Goal: Information Seeking & Learning: Learn about a topic

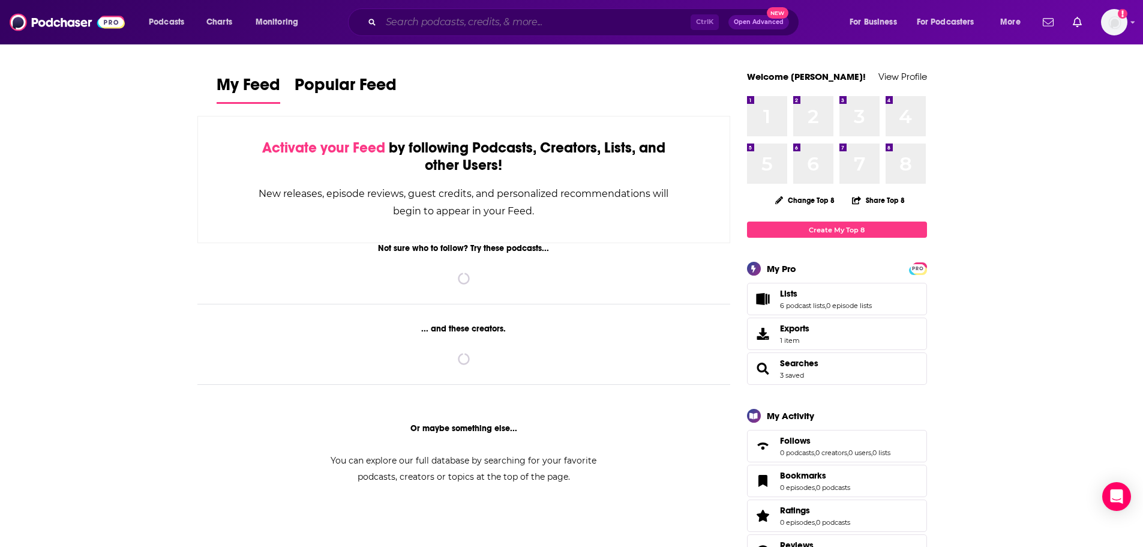
click at [592, 23] on input "Search podcasts, credits, & more..." at bounding box center [536, 22] width 310 height 19
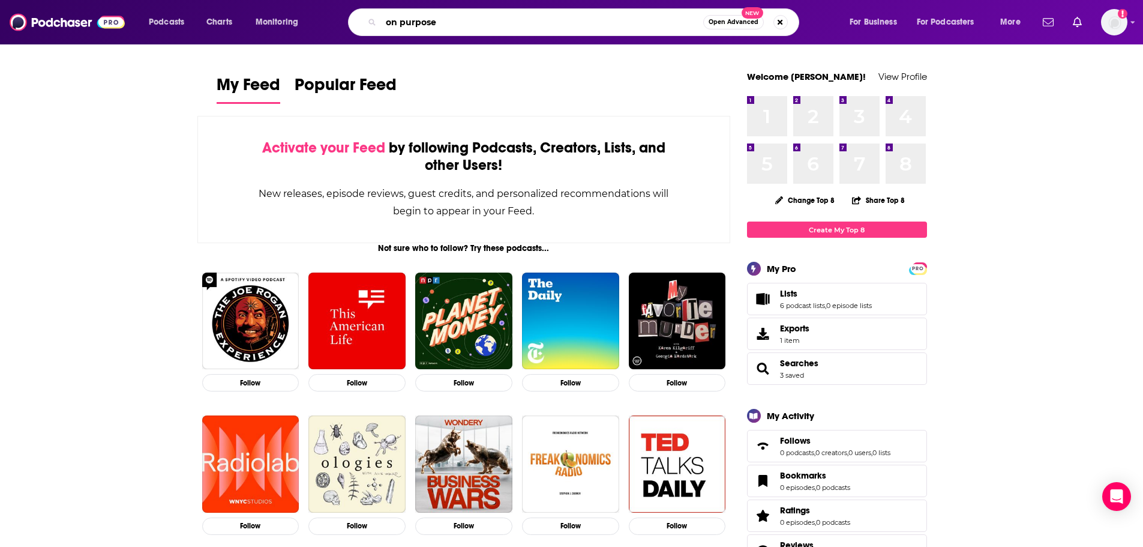
type input "on purpose"
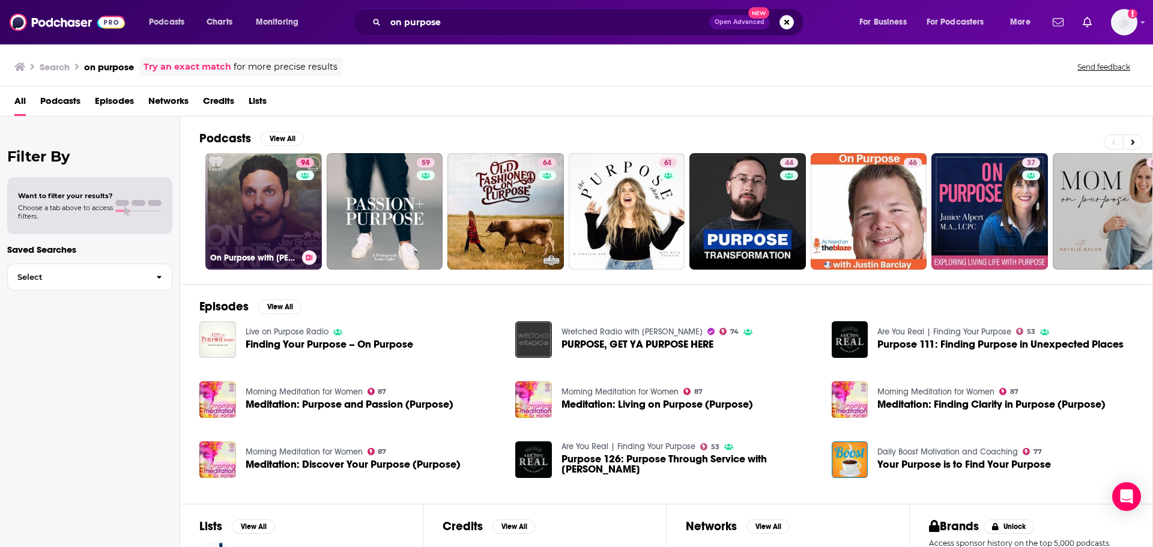
click at [243, 191] on link "94 On Purpose with [PERSON_NAME]" at bounding box center [263, 211] width 116 height 116
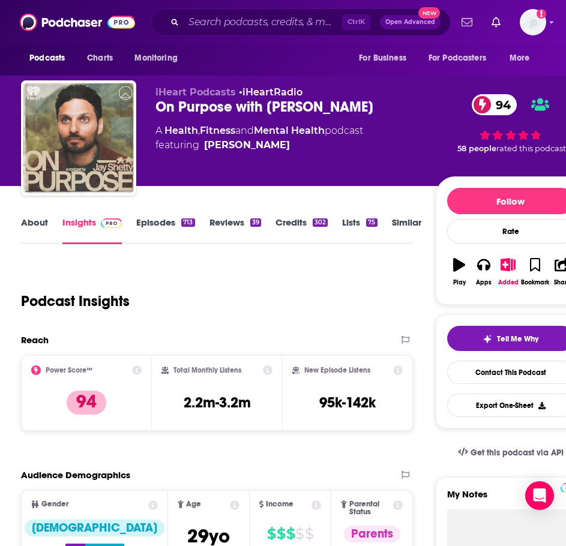
click at [27, 223] on link "About" at bounding box center [34, 231] width 27 height 28
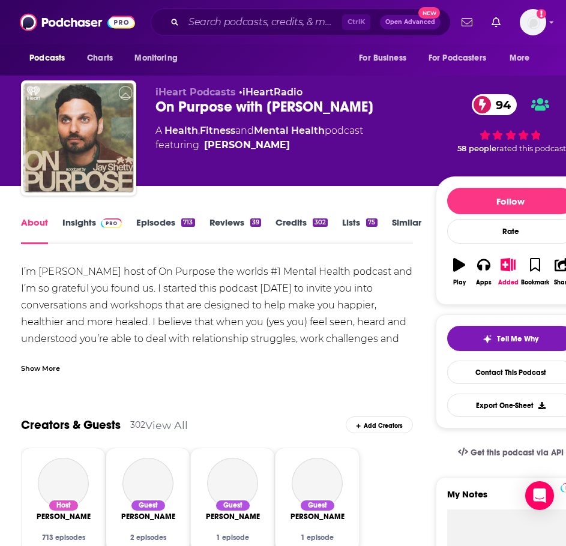
click at [37, 359] on div "Show More" at bounding box center [217, 364] width 392 height 20
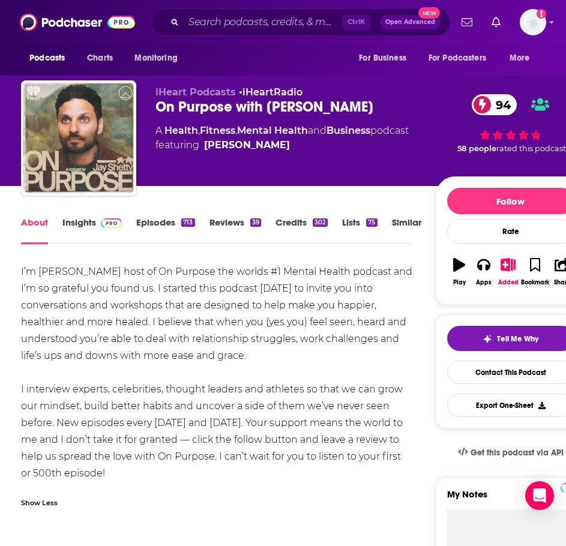
drag, startPoint x: 113, startPoint y: 472, endPoint x: 25, endPoint y: 267, distance: 223.7
click at [25, 267] on div "I’m [PERSON_NAME] host of On Purpose the worlds #1 Mental Health podcast and I’…" at bounding box center [217, 373] width 392 height 218
click at [115, 480] on div "I’m [PERSON_NAME] host of On Purpose the worlds #1 Mental Health podcast and I’…" at bounding box center [217, 373] width 392 height 218
click at [187, 475] on div "I’m [PERSON_NAME] host of On Purpose the worlds #1 Mental Health podcast and I’…" at bounding box center [217, 373] width 392 height 218
drag, startPoint x: 152, startPoint y: 472, endPoint x: -4, endPoint y: 268, distance: 256.8
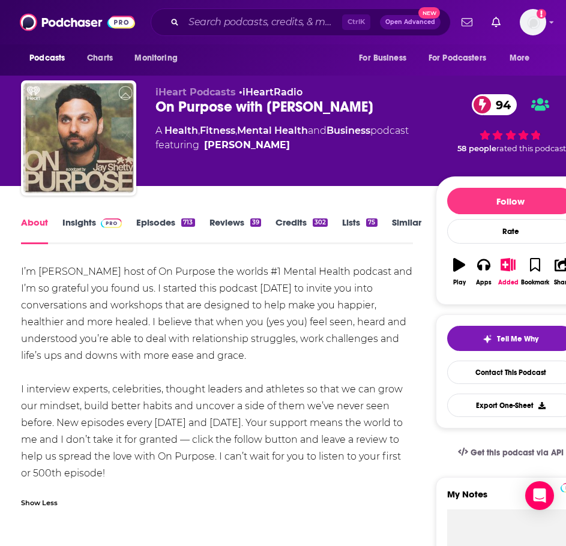
click at [0, 268] on html "Podcasts Charts Monitoring Ctrl K Open Advanced New For Business For Podcasters…" at bounding box center [283, 273] width 566 height 546
copy div "I’m [PERSON_NAME] host of On Purpose the worlds #1 Mental Health podcast and I’…"
click at [68, 223] on link "Insights" at bounding box center [91, 231] width 59 height 28
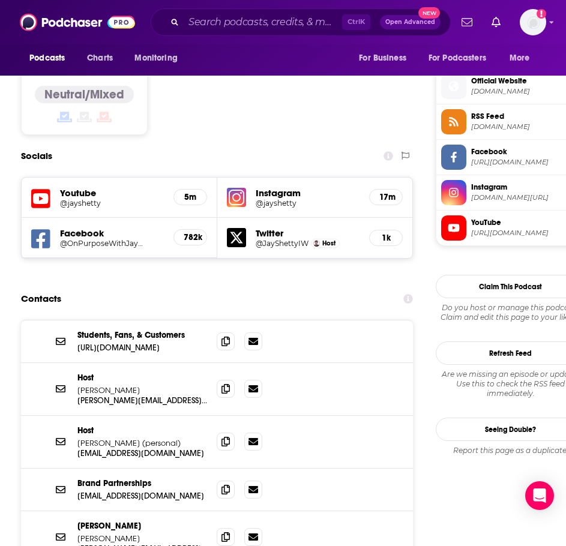
scroll to position [960, 0]
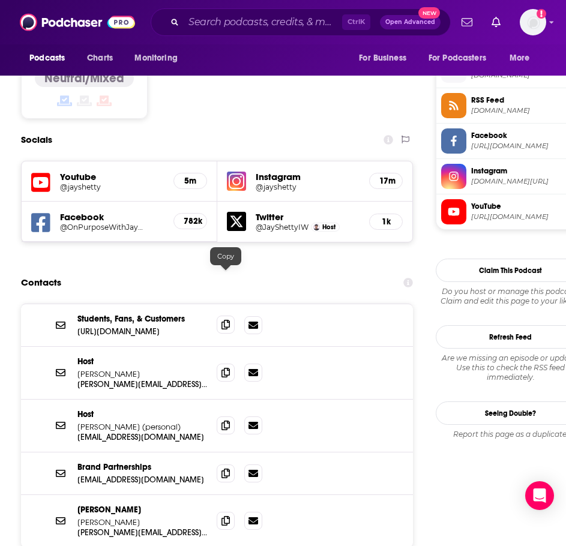
drag, startPoint x: 228, startPoint y: 278, endPoint x: 218, endPoint y: 278, distance: 10.2
click at [228, 320] on icon at bounding box center [225, 325] width 8 height 10
click at [225, 367] on icon at bounding box center [225, 372] width 8 height 10
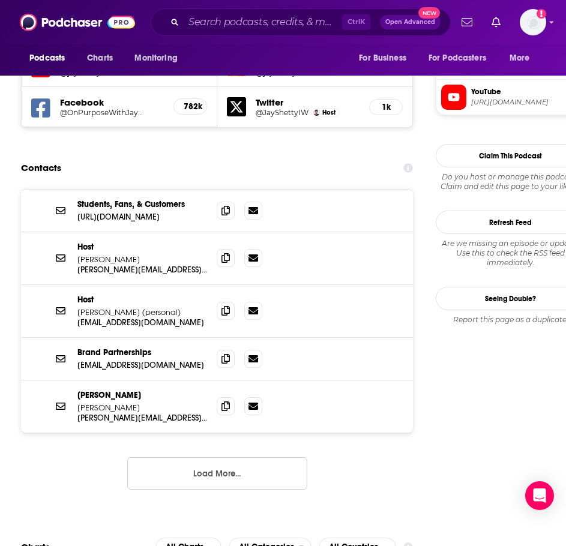
scroll to position [1080, 0]
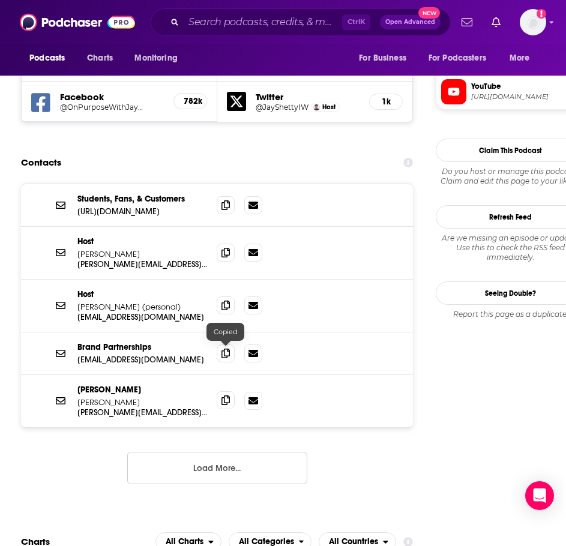
click at [229, 396] on icon at bounding box center [225, 401] width 8 height 10
click at [197, 452] on button "Load More..." at bounding box center [217, 468] width 180 height 32
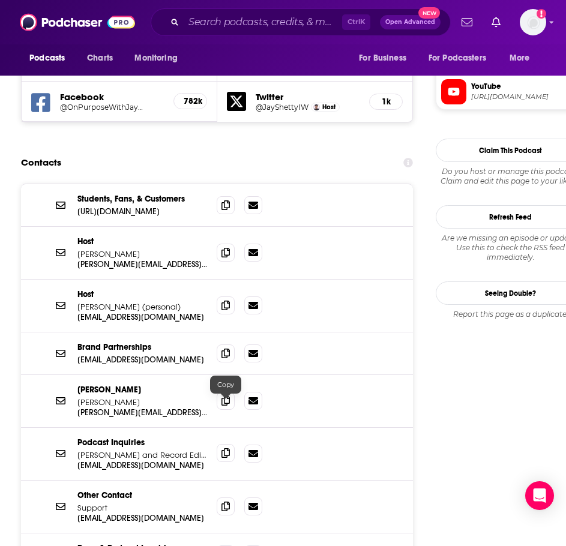
click at [227, 448] on icon at bounding box center [225, 453] width 8 height 10
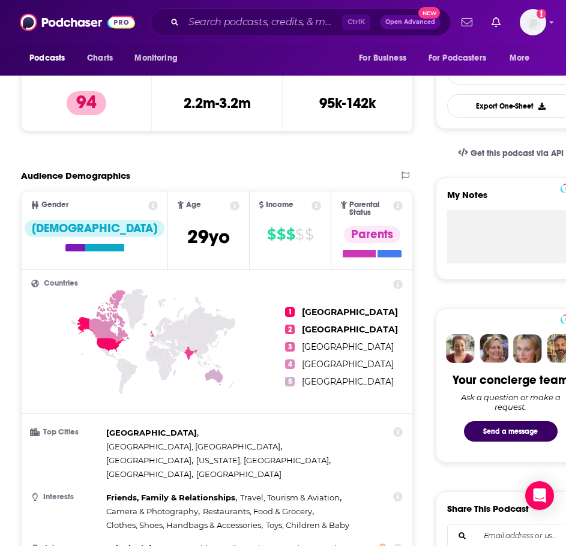
scroll to position [60, 0]
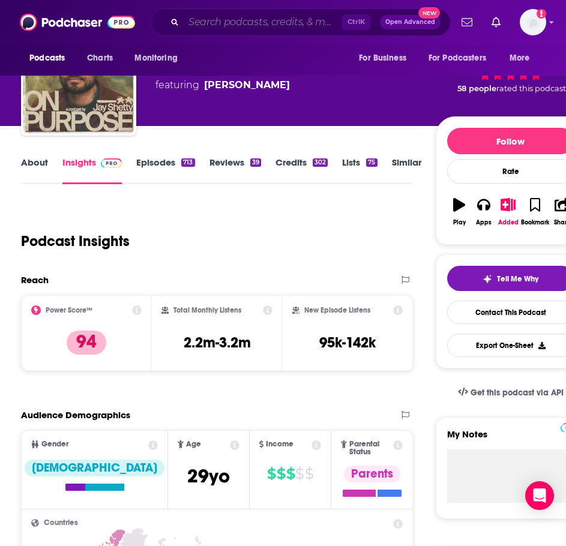
click at [242, 25] on input "Search podcasts, credits, & more..." at bounding box center [263, 22] width 158 height 19
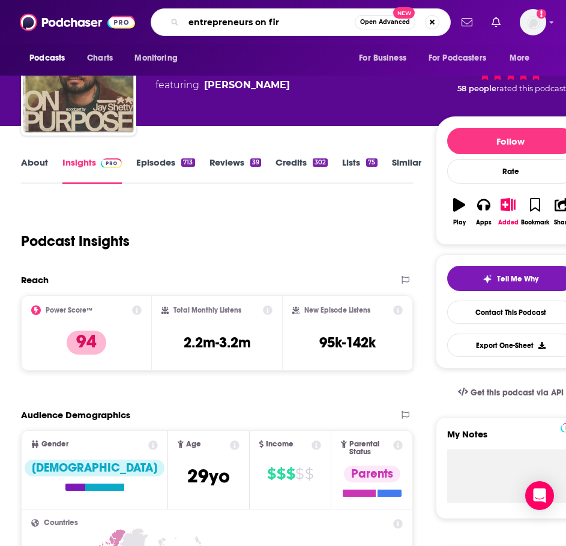
type input "entrepreneurs on fire"
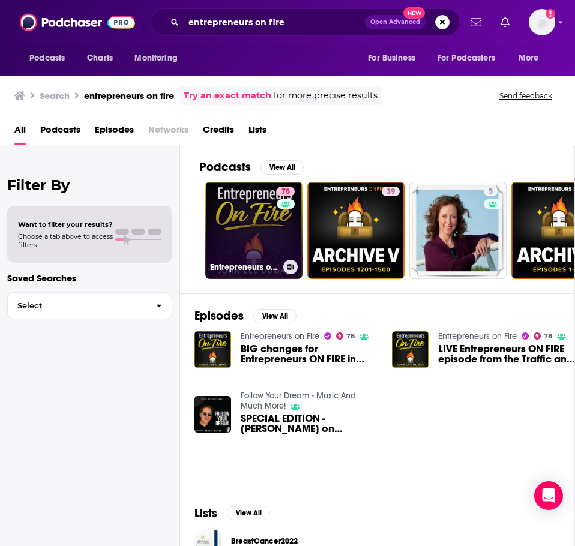
click at [247, 228] on link "78 Entrepreneurs on Fire" at bounding box center [253, 230] width 97 height 97
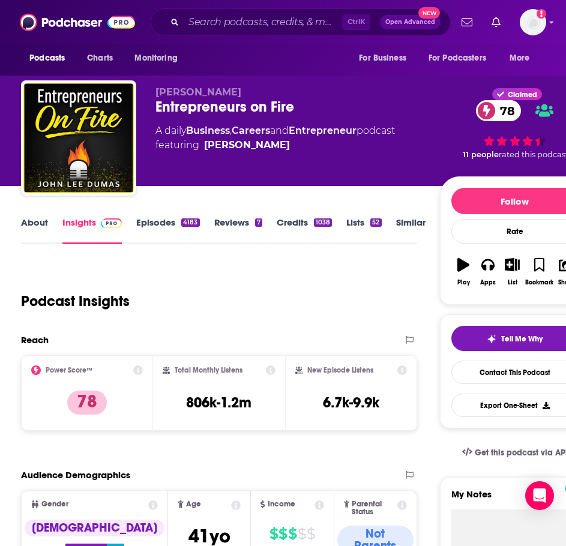
click at [40, 228] on link "About" at bounding box center [34, 231] width 27 height 28
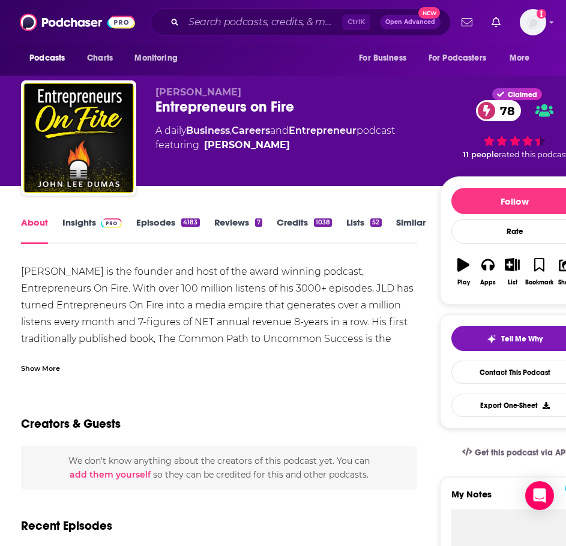
click at [44, 365] on div "Show More" at bounding box center [40, 367] width 39 height 11
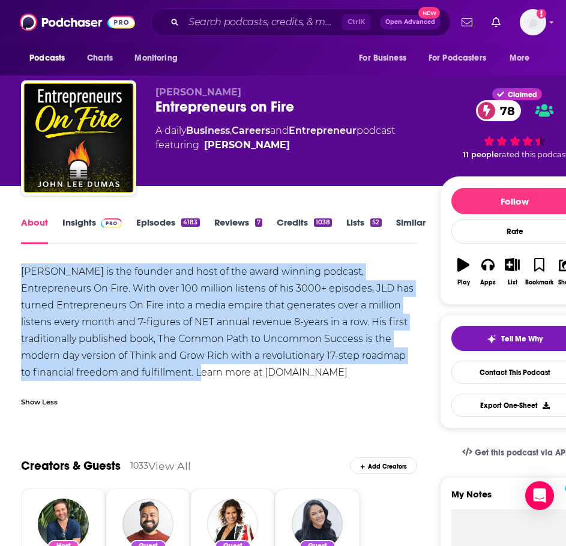
drag, startPoint x: 197, startPoint y: 370, endPoint x: -7, endPoint y: 270, distance: 227.1
click at [0, 270] on html "Podcasts Charts Monitoring Ctrl K Open Advanced New For Business For Podcasters…" at bounding box center [283, 273] width 566 height 546
copy div "[PERSON_NAME] is the founder and host of the award winning podcast, Entrepreneu…"
click at [80, 240] on link "Insights" at bounding box center [91, 231] width 59 height 28
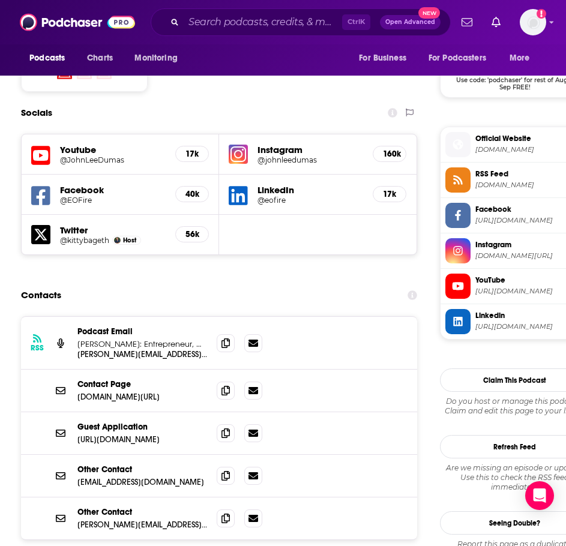
scroll to position [1020, 0]
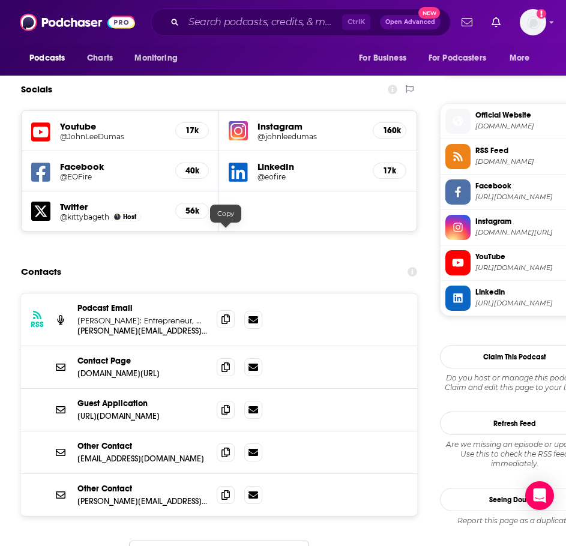
click at [223, 315] on icon at bounding box center [225, 320] width 8 height 10
click at [224, 362] on icon at bounding box center [225, 367] width 8 height 10
click at [226, 400] on span at bounding box center [226, 409] width 18 height 18
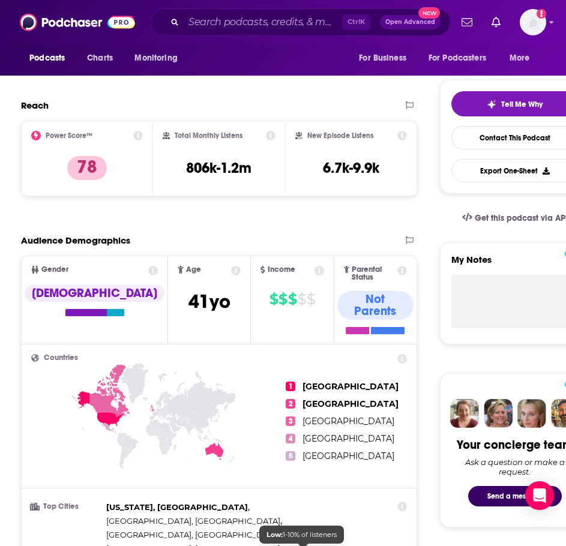
scroll to position [120, 0]
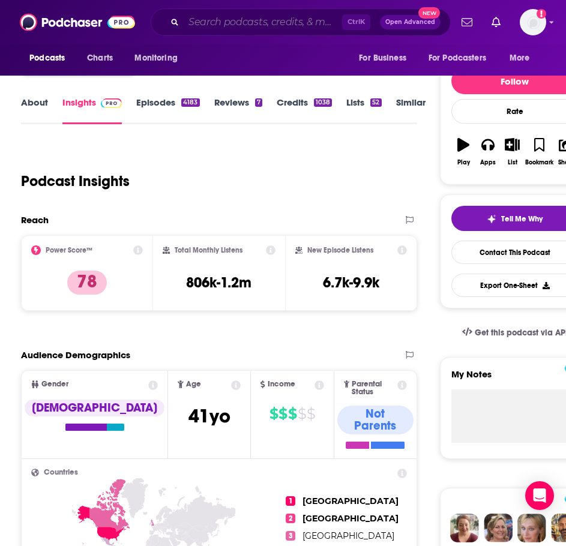
click at [280, 23] on input "Search podcasts, credits, & more..." at bounding box center [263, 22] width 158 height 19
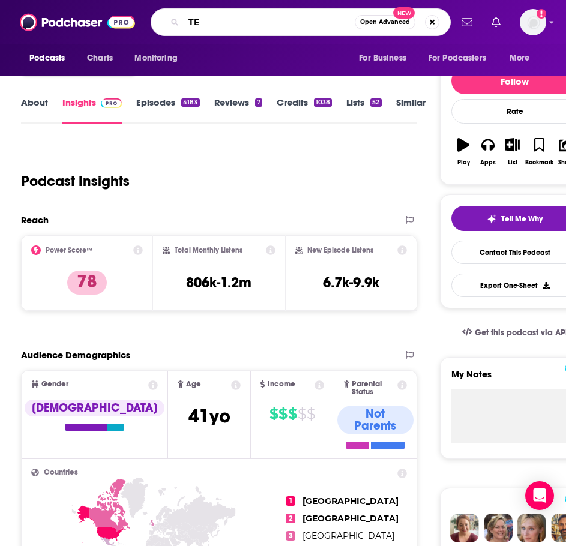
type input "TED"
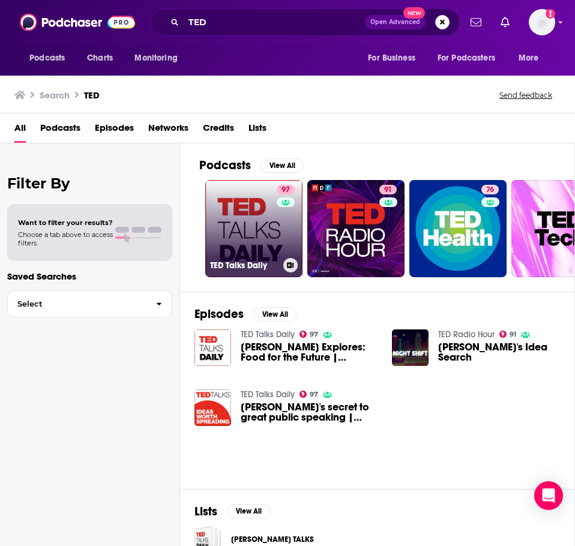
click at [236, 227] on link "97 [PERSON_NAME] Talks Daily" at bounding box center [253, 228] width 97 height 97
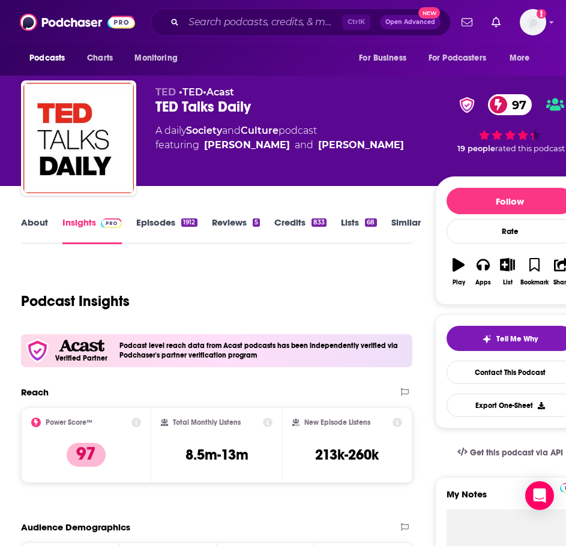
click at [41, 225] on link "About" at bounding box center [34, 231] width 27 height 28
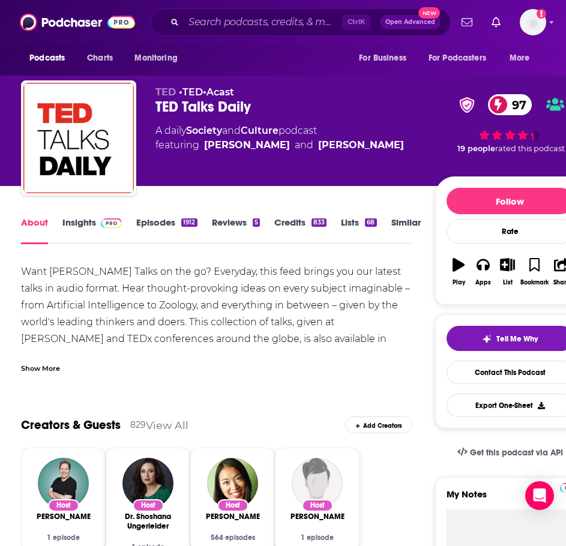
click at [47, 355] on div "Show More" at bounding box center [216, 364] width 391 height 20
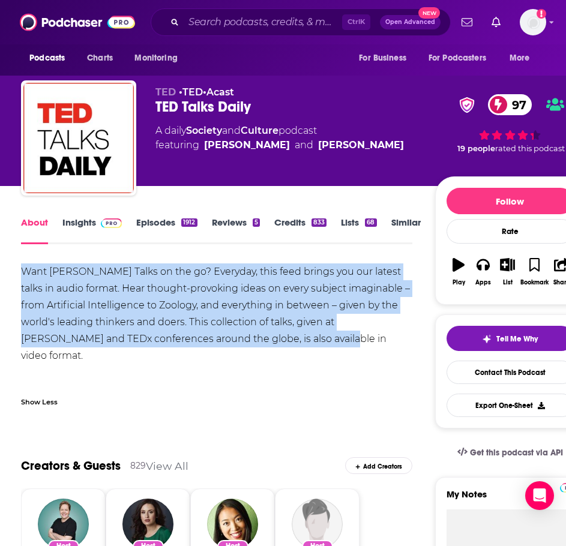
drag, startPoint x: 356, startPoint y: 340, endPoint x: 93, endPoint y: 273, distance: 271.5
click at [0, 264] on html "Podcasts Charts Monitoring Ctrl K Open Advanced New For Business For Podcasters…" at bounding box center [283, 273] width 566 height 546
copy div "Want [PERSON_NAME] Talks on the go? Everyday, this feed brings you our latest t…"
click at [79, 218] on link "Insights" at bounding box center [91, 231] width 59 height 28
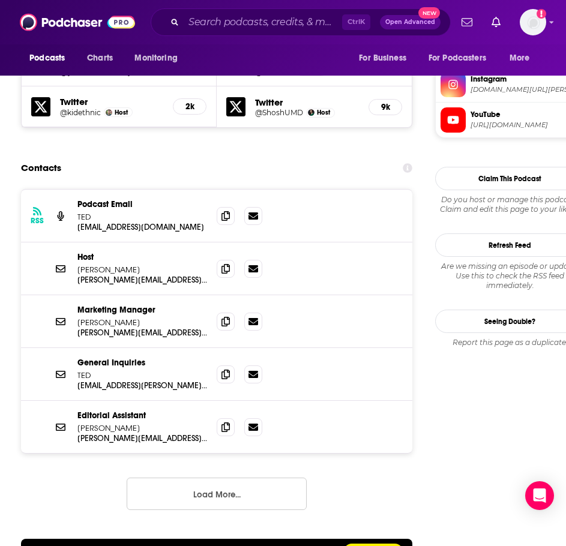
scroll to position [1140, 0]
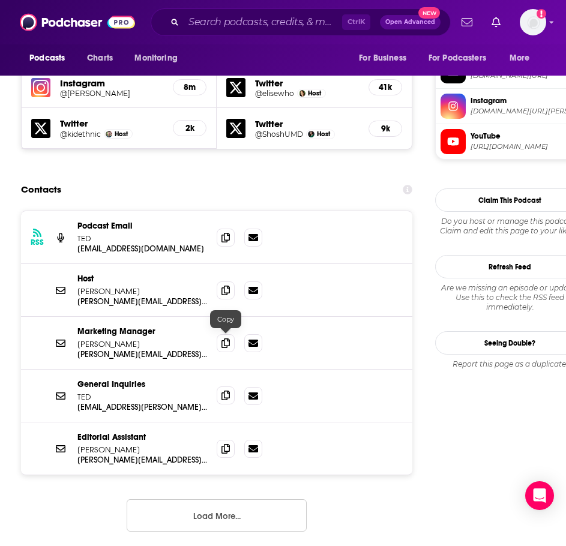
click at [225, 391] on icon at bounding box center [225, 396] width 8 height 10
click at [193, 499] on button "Load More..." at bounding box center [217, 515] width 180 height 32
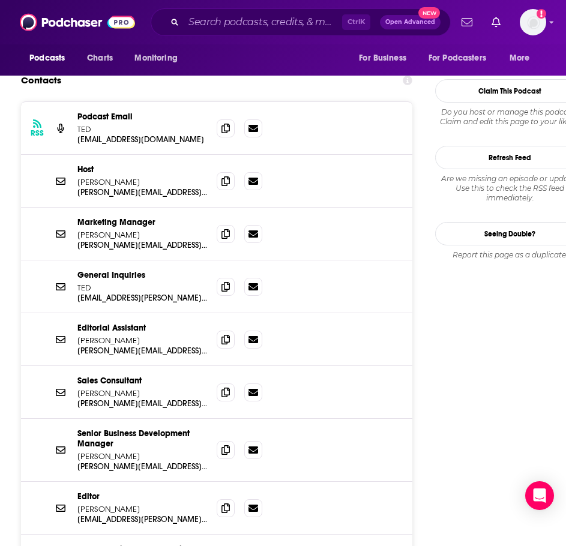
scroll to position [1261, 0]
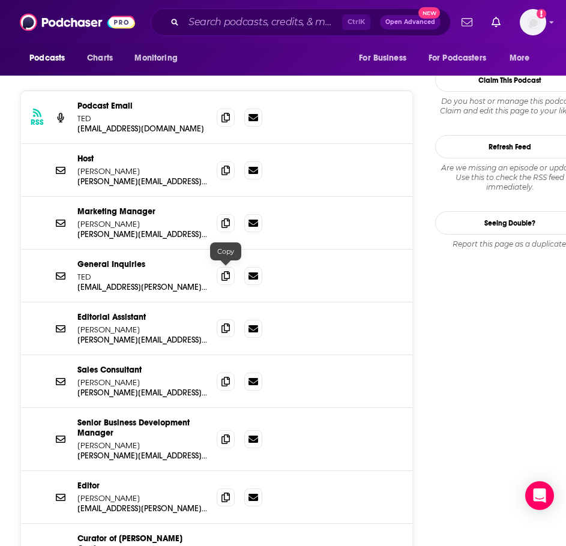
click at [224, 324] on icon at bounding box center [225, 329] width 8 height 10
click at [227, 492] on icon at bounding box center [225, 497] width 8 height 10
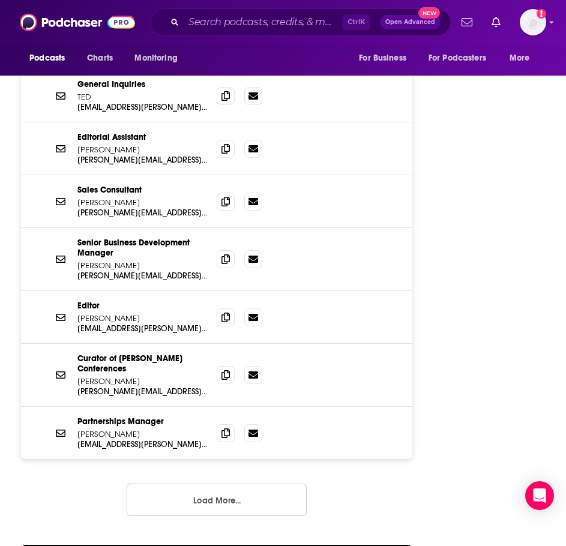
scroll to position [1501, 0]
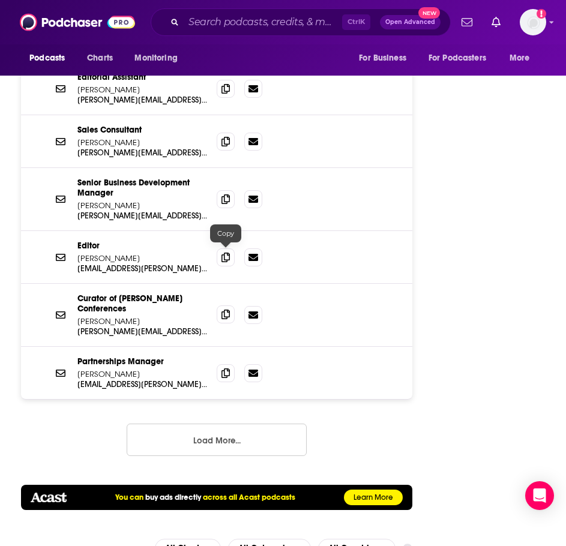
click at [230, 310] on icon at bounding box center [225, 315] width 8 height 10
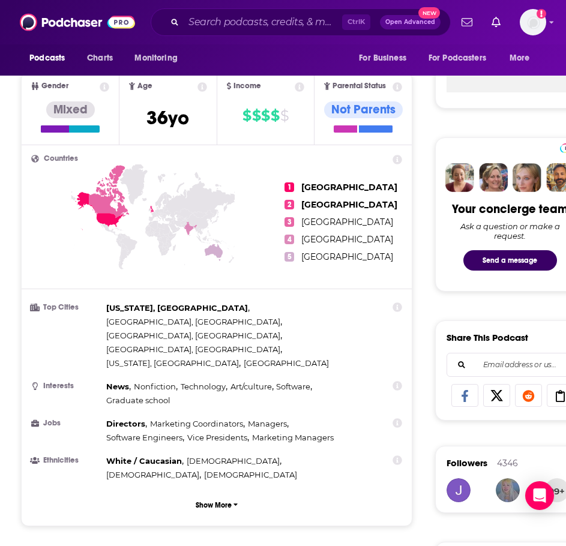
scroll to position [360, 0]
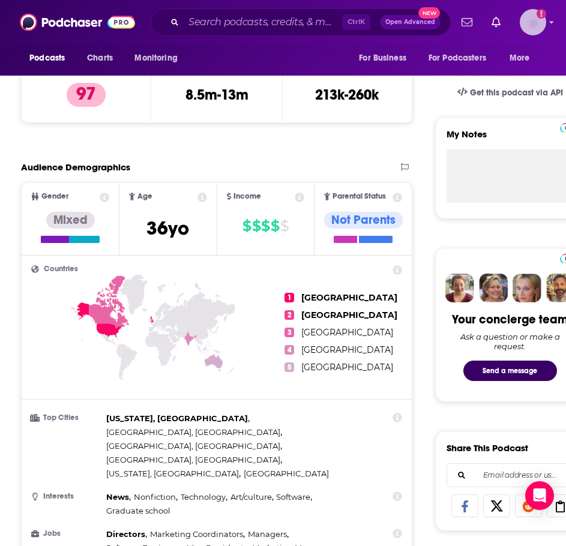
click at [523, 26] on img "Logged in as ILATeam" at bounding box center [533, 22] width 26 height 26
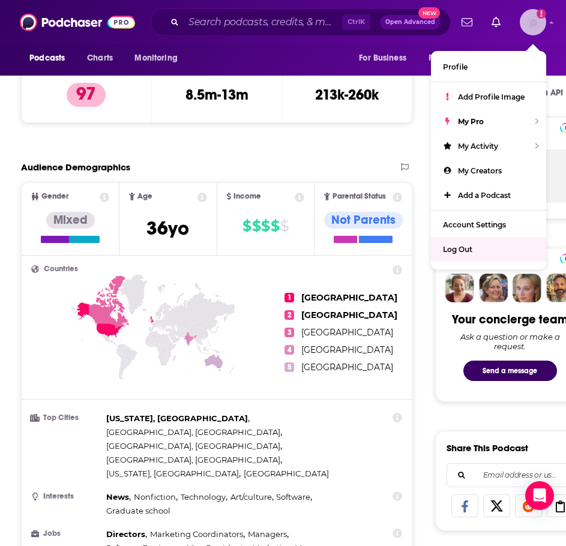
click at [479, 252] on div "Log Out" at bounding box center [488, 249] width 115 height 25
